Goal: Find specific page/section

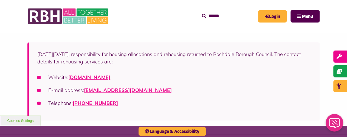
scroll to position [110, 0]
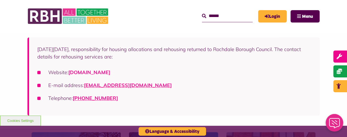
click at [110, 70] on link "[DOMAIN_NAME]" at bounding box center [89, 72] width 42 height 6
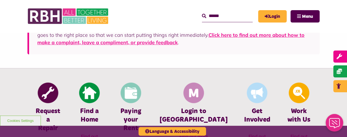
scroll to position [192, 0]
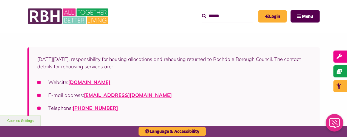
scroll to position [110, 0]
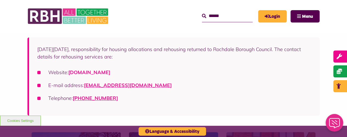
click at [110, 72] on link "[DOMAIN_NAME]" at bounding box center [89, 72] width 42 height 6
